Goal: Check status: Check status

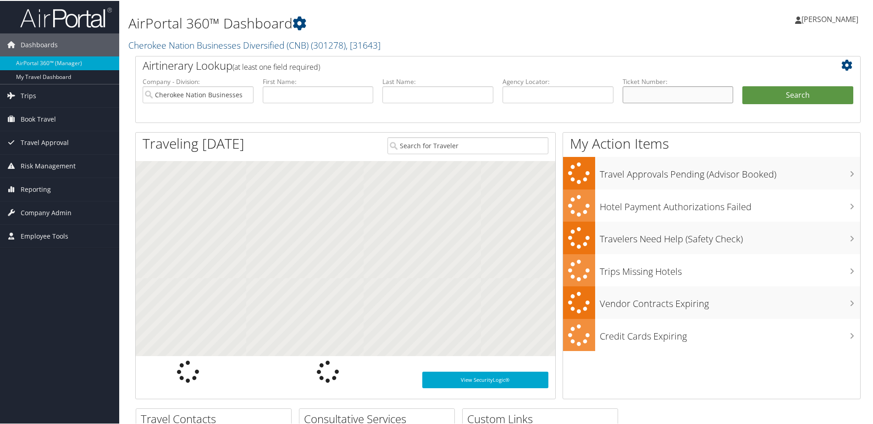
click at [651, 96] on input "text" at bounding box center [678, 93] width 111 height 17
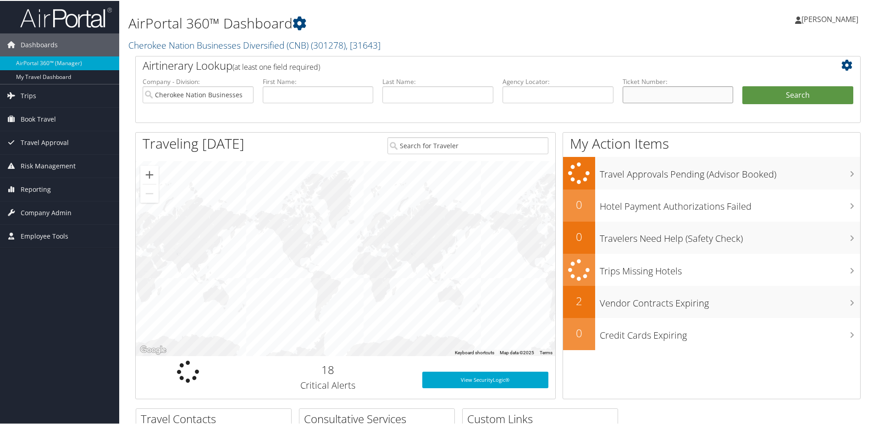
paste input "1577281534729"
type input "1577281534729"
click at [776, 92] on button "Search" at bounding box center [797, 94] width 111 height 18
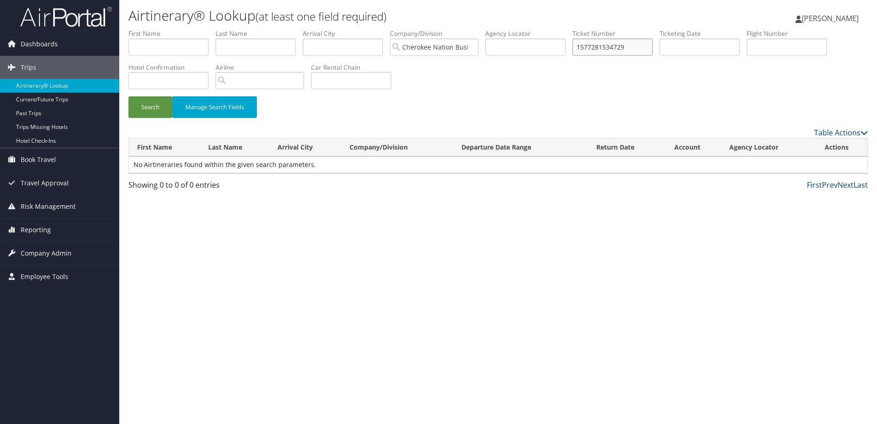
drag, startPoint x: 643, startPoint y: 46, endPoint x: 550, endPoint y: 46, distance: 93.1
click at [551, 29] on ul "First Name Last Name Departure City Arrival City Company/Division Cherokee Nati…" at bounding box center [497, 29] width 739 height 0
click at [254, 41] on input "text" at bounding box center [255, 47] width 80 height 17
type input "thompson"
drag, startPoint x: 177, startPoint y: 44, endPoint x: 127, endPoint y: 47, distance: 49.6
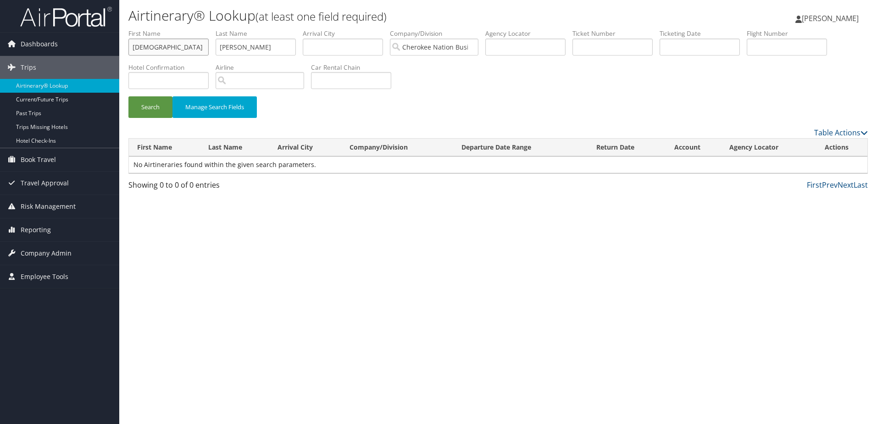
click at [128, 47] on form "First Name christian Last Name thompson Departure City Arrival City Company/Div…" at bounding box center [497, 78] width 739 height 98
type input "marcus"
click at [142, 105] on button "Search" at bounding box center [150, 107] width 44 height 22
